Goal: Information Seeking & Learning: Learn about a topic

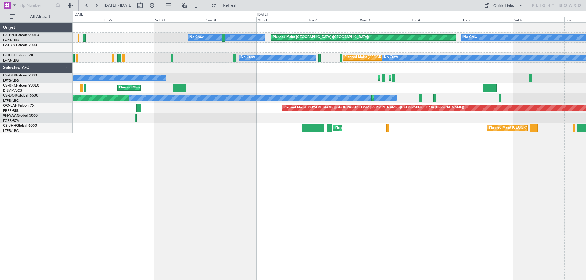
click at [415, 84] on div "Planned Maint [GEOGRAPHIC_DATA] ([GEOGRAPHIC_DATA]) No Crew No Crew No Crew No …" at bounding box center [329, 78] width 513 height 111
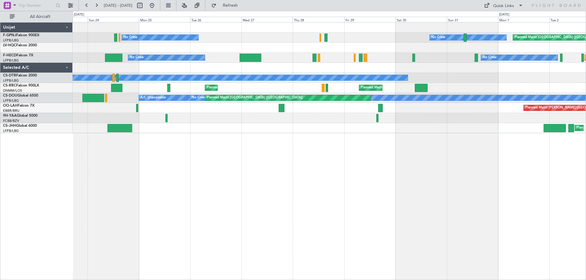
click at [463, 91] on div "Planned Maint [GEOGRAPHIC_DATA] ([GEOGRAPHIC_DATA]) No Crew No Crew No Crew Pla…" at bounding box center [329, 78] width 513 height 111
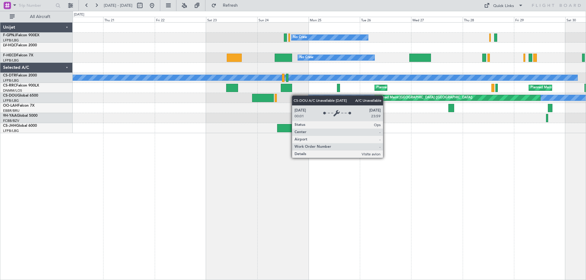
click at [317, 96] on div "No Crew No Crew Planned Maint [GEOGRAPHIC_DATA] ([GEOGRAPHIC_DATA]) No Crew No …" at bounding box center [329, 78] width 513 height 111
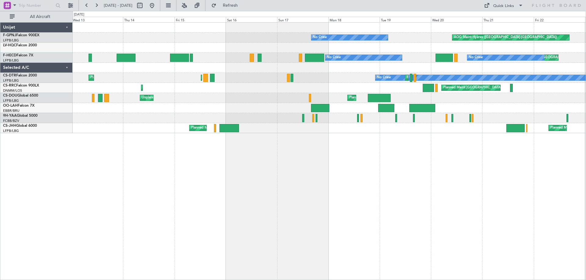
click at [374, 179] on div "AOG Maint Hyères ([GEOGRAPHIC_DATA]-[GEOGRAPHIC_DATA]) No Crew No Crew No Crew …" at bounding box center [329, 151] width 513 height 258
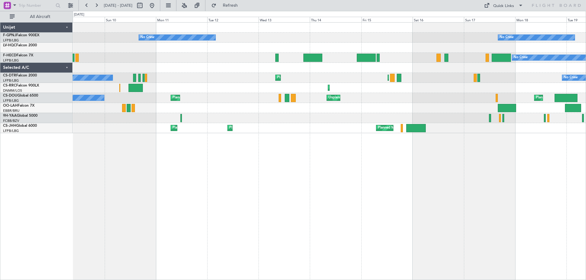
click at [432, 182] on div "No Crew No Crew [GEOGRAPHIC_DATA] ([GEOGRAPHIC_DATA]) No Crew No Crew No Crew N…" at bounding box center [329, 151] width 513 height 258
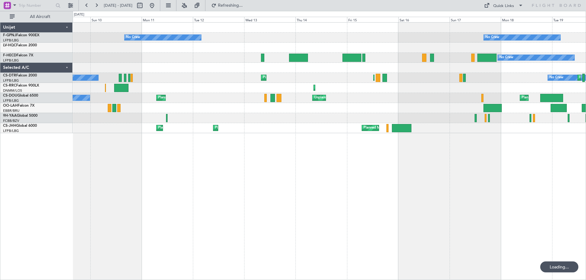
click at [108, 182] on div "No Crew No Crew [GEOGRAPHIC_DATA] ([GEOGRAPHIC_DATA]) No Crew No Crew No Crew N…" at bounding box center [329, 151] width 513 height 258
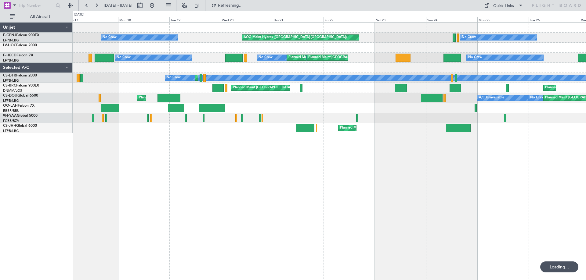
click at [160, 182] on div "No Crew [GEOGRAPHIC_DATA] ([GEOGRAPHIC_DATA]) No Crew No Crew No Crew Planned M…" at bounding box center [329, 151] width 513 height 258
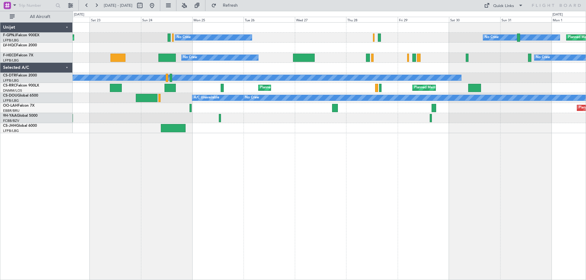
click at [154, 175] on div "No Crew [GEOGRAPHIC_DATA] ([GEOGRAPHIC_DATA]) No Crew Planned Maint [GEOGRAPHIC…" at bounding box center [329, 151] width 513 height 258
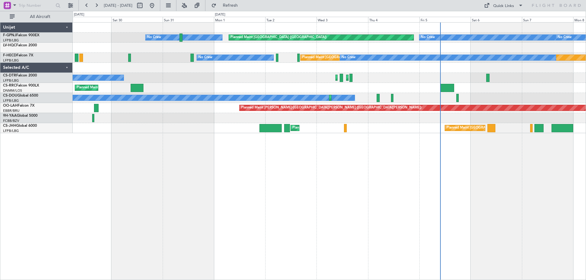
click at [242, 169] on div "No Crew Planned Maint [GEOGRAPHIC_DATA] ([GEOGRAPHIC_DATA]) No Crew No Crew No …" at bounding box center [329, 151] width 513 height 258
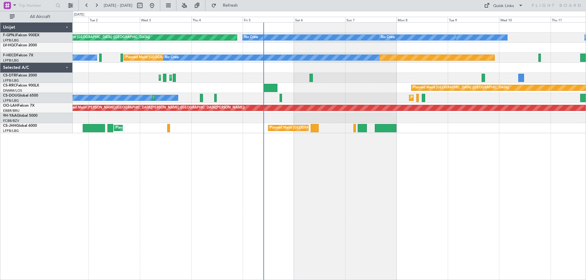
click at [269, 169] on div "Planned Maint [GEOGRAPHIC_DATA] ([GEOGRAPHIC_DATA]) No Crew No Crew No Crew No …" at bounding box center [329, 151] width 513 height 258
